Goal: Find specific page/section: Find specific page/section

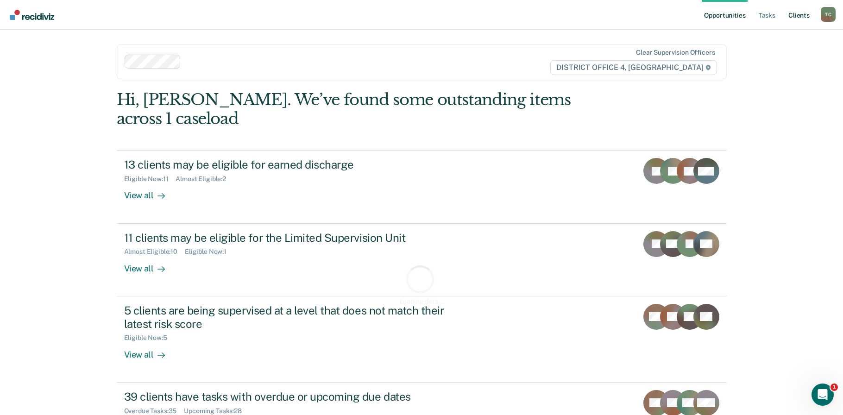
click at [799, 8] on link "Client s" at bounding box center [799, 15] width 25 height 30
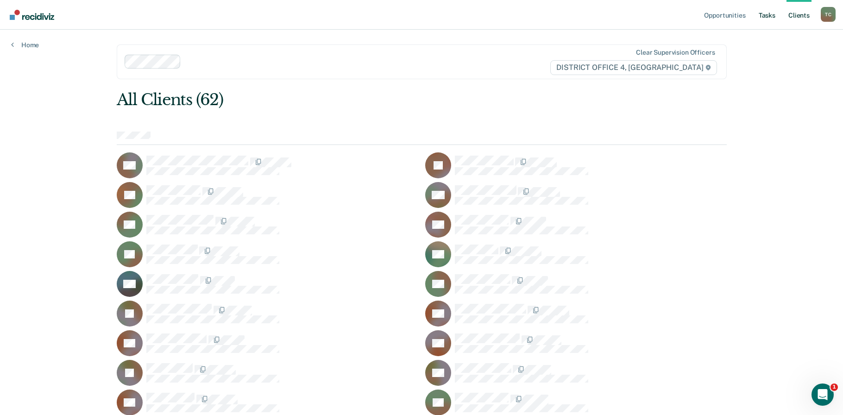
click at [763, 15] on link "Tasks" at bounding box center [767, 15] width 20 height 30
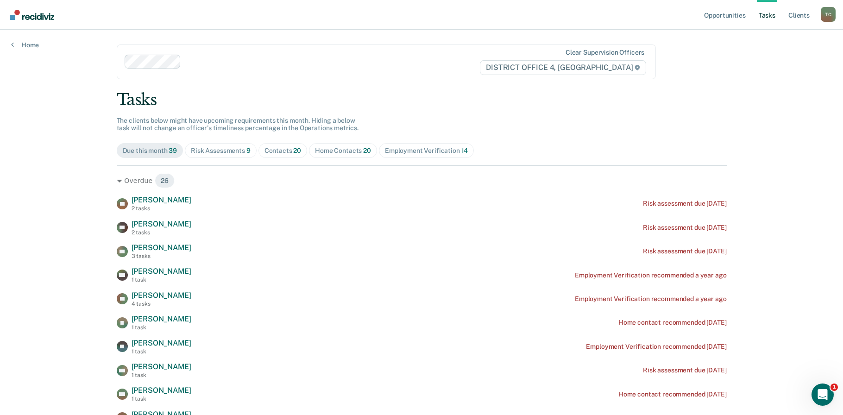
click at [325, 149] on div "Home Contacts 20" at bounding box center [343, 151] width 56 height 8
